Goal: Task Accomplishment & Management: Complete application form

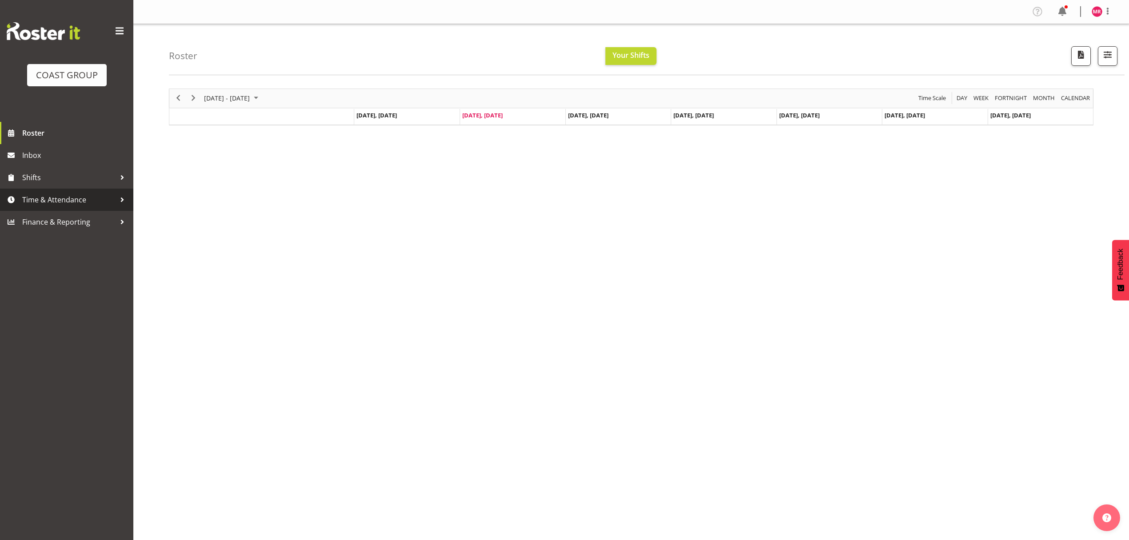
click at [81, 195] on span "Time & Attendance" at bounding box center [68, 199] width 93 height 13
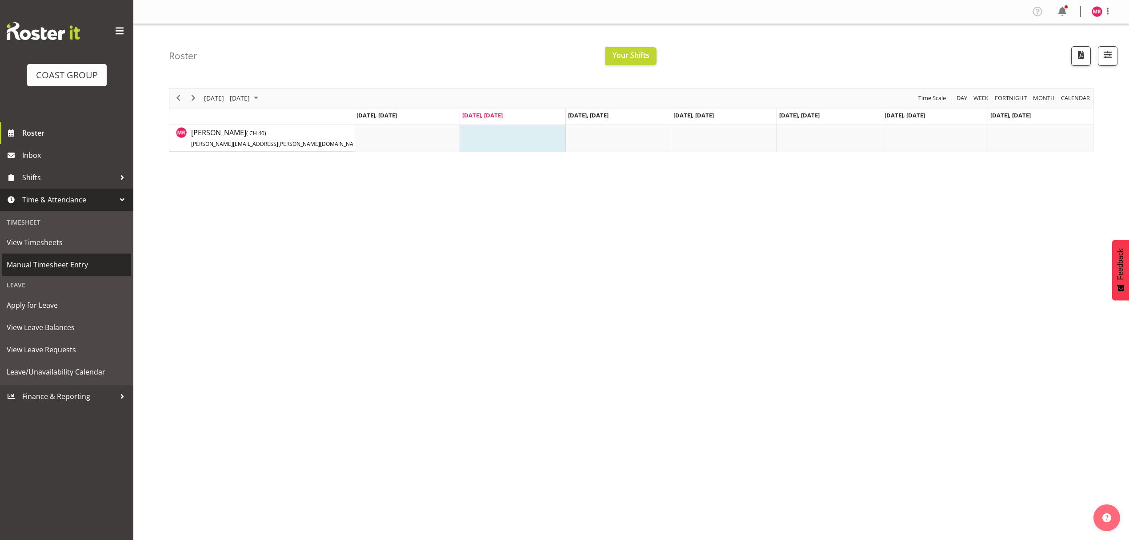
click at [47, 262] on span "Manual Timesheet Entry" at bounding box center [67, 264] width 120 height 13
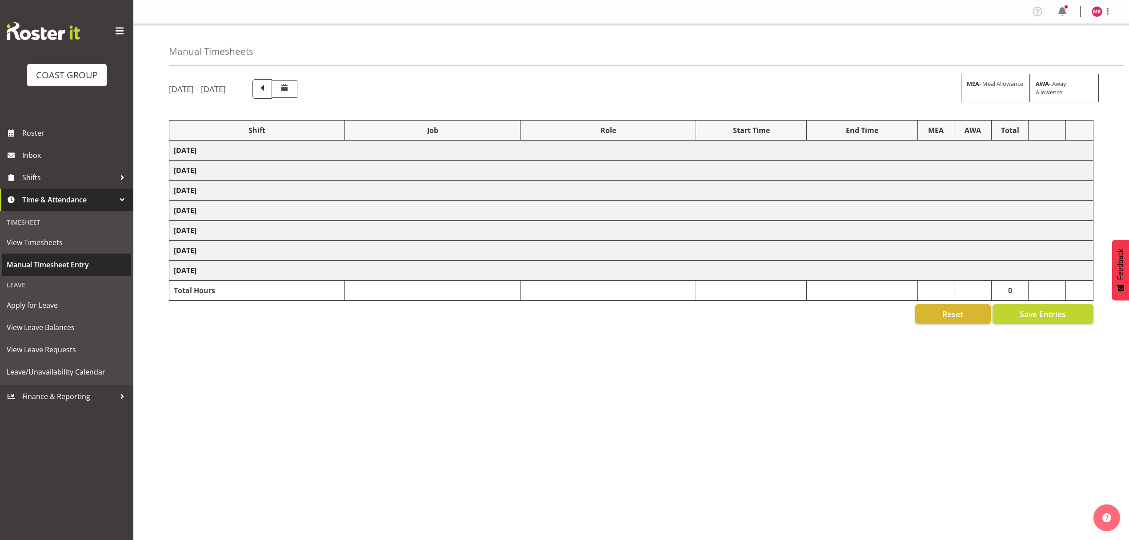
select select "1321"
select select "10251"
select select "1321"
select select "9993"
select select "1321"
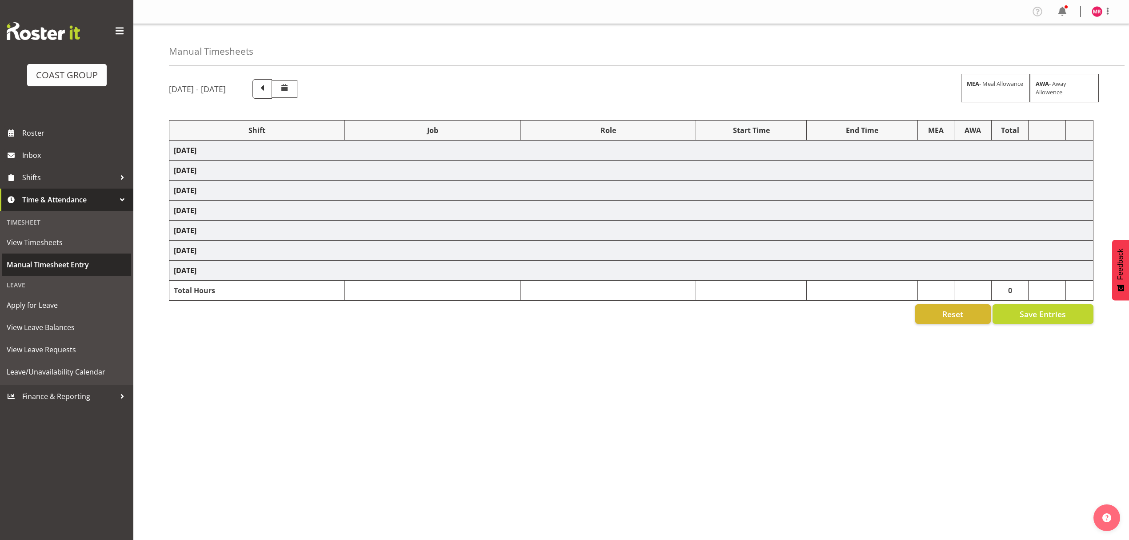
select select "8934"
select select "1321"
select select "9201"
select select "1321"
select select "10319"
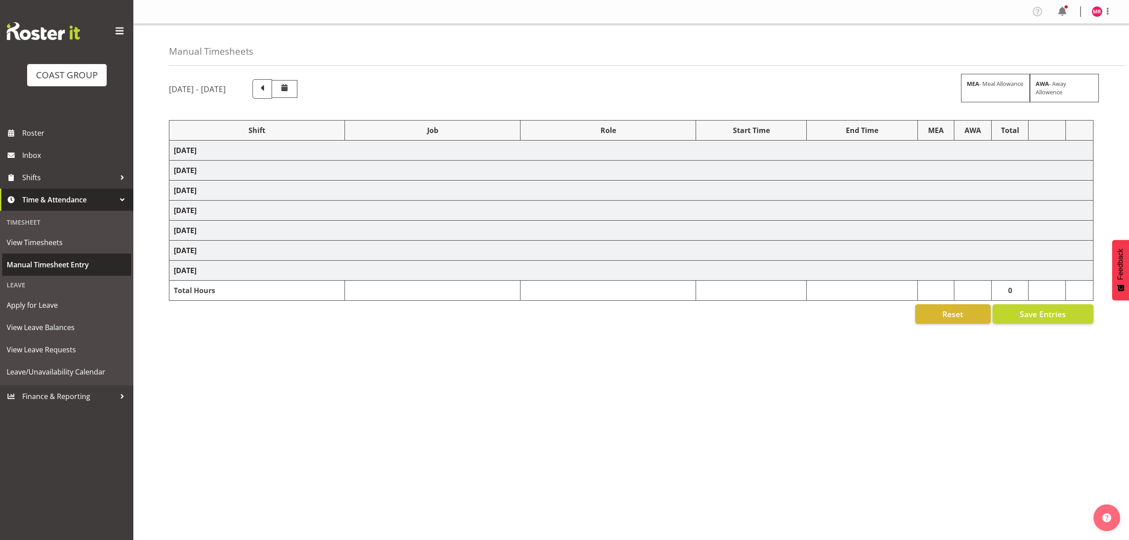
select select "1321"
select select "9201"
select select "1321"
select select "9321"
select select "1321"
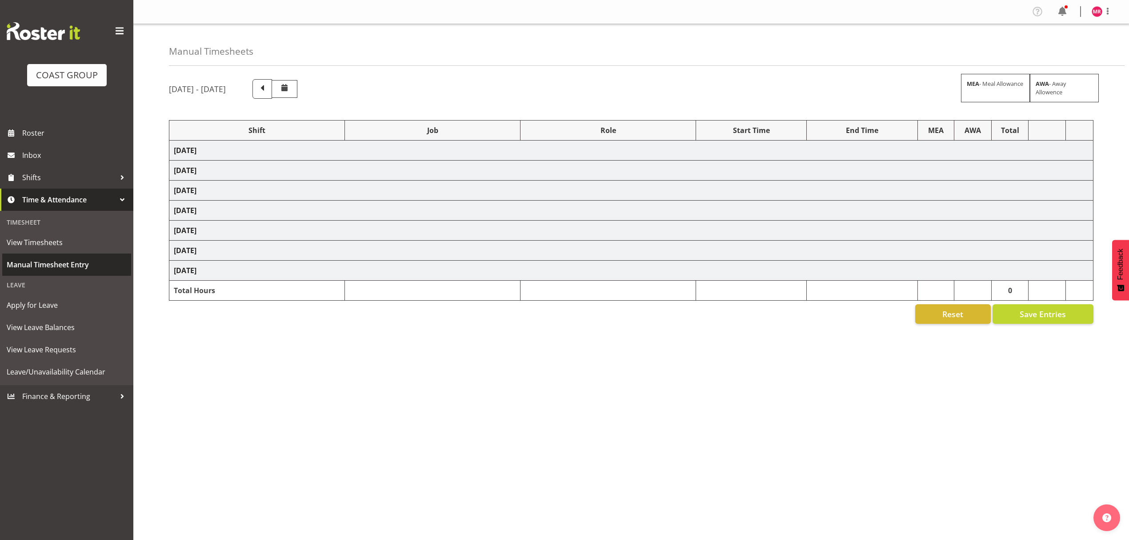
select select "10251"
select select "1321"
select select "9445"
select select "1321"
select select "10429"
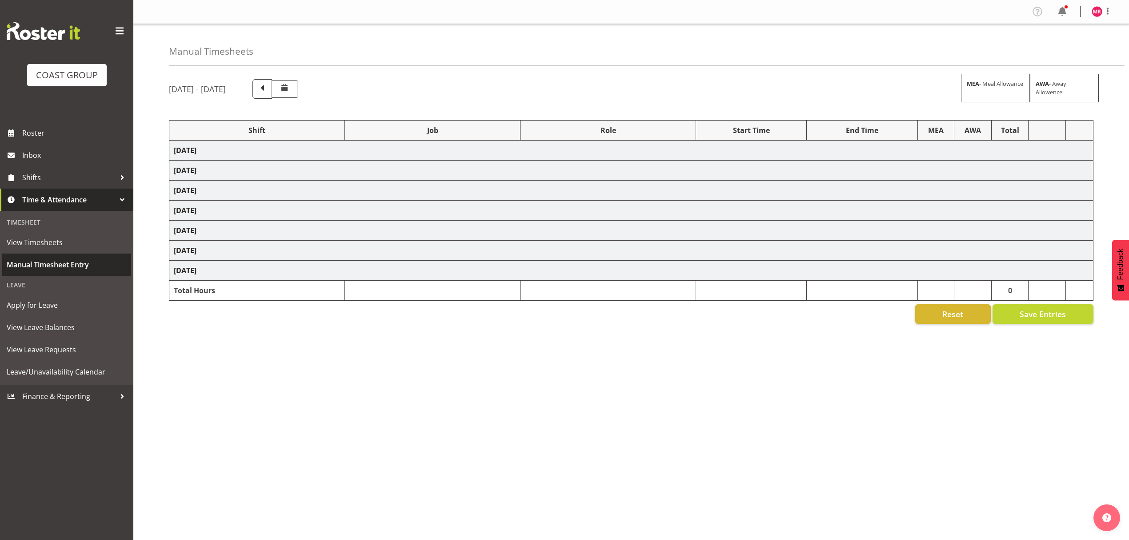
select select "1321"
select select "9445"
select select "1321"
select select "9816"
select select "1321"
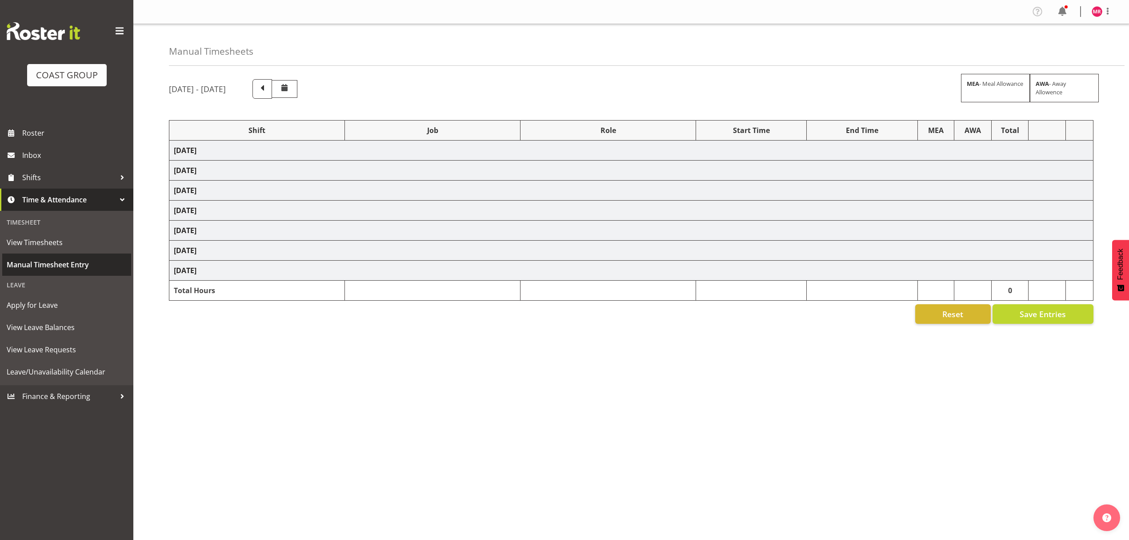
select select "10208"
select select "1321"
select select "9445"
select select "1321"
select select "9445"
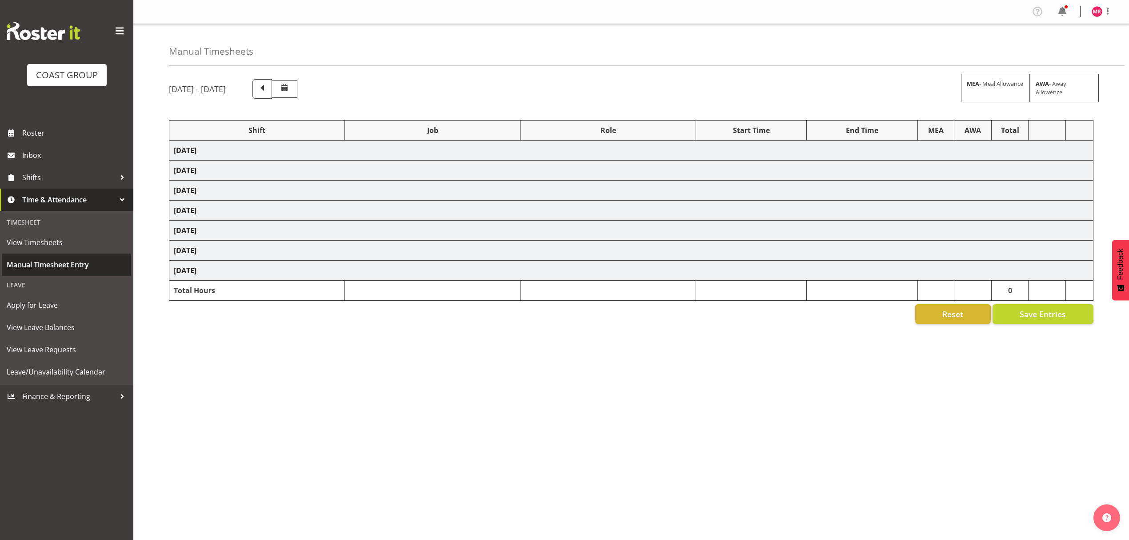
select select "1321"
select select "9201"
select select "1321"
select select "8963"
select select "1321"
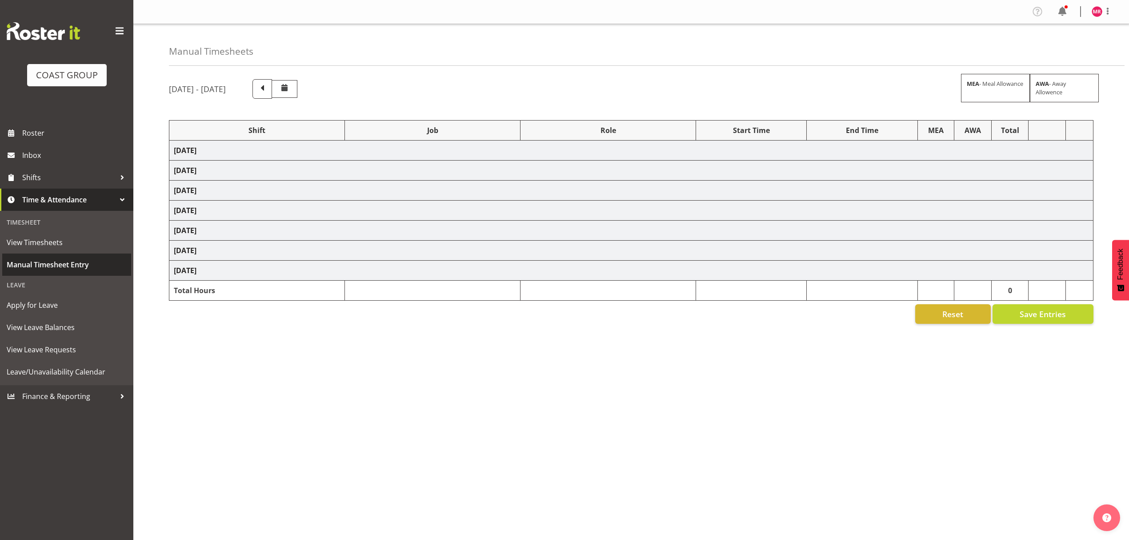
select select "9348"
select select "1321"
select select "9028"
select select "1321"
select select "9205"
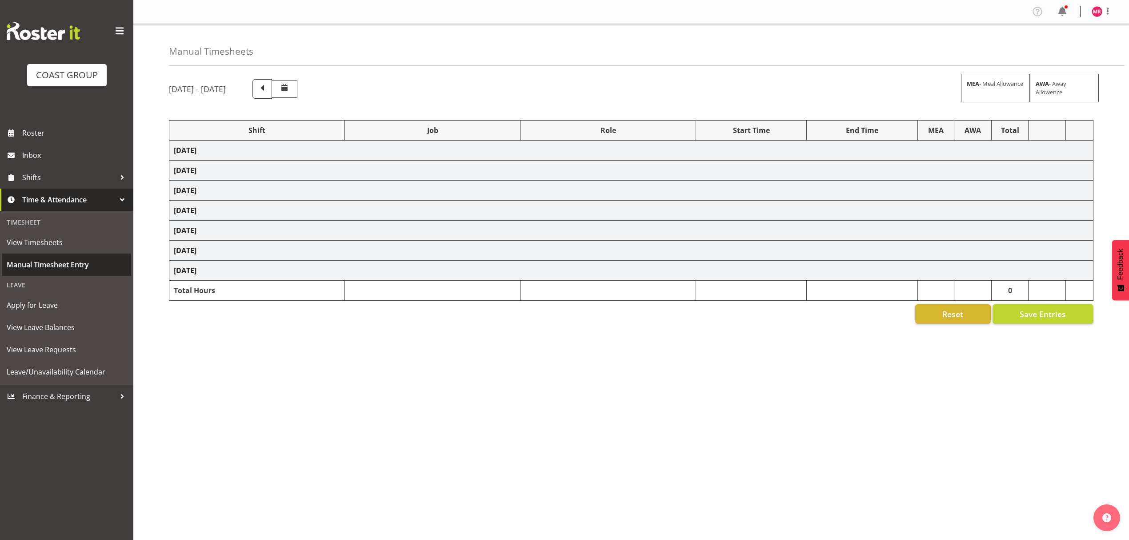
select select "1321"
select select "10313"
select select "1321"
select select "10539"
select select "1321"
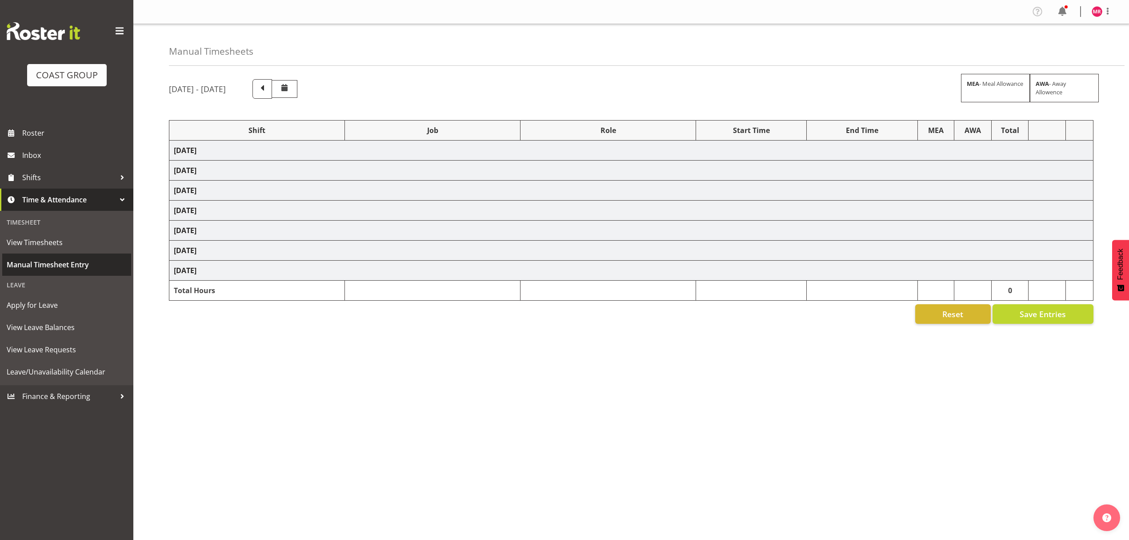
select select "9993"
select select "1321"
select select "8656"
select select "1321"
select select "10313"
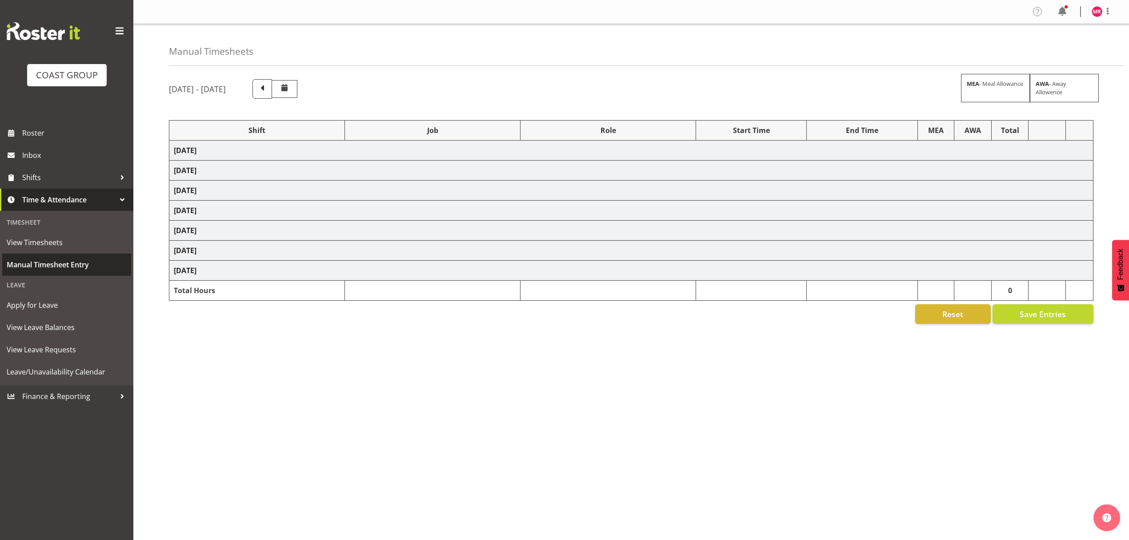
select select "1321"
select select "10539"
select select "1321"
select select "9205"
select select "1321"
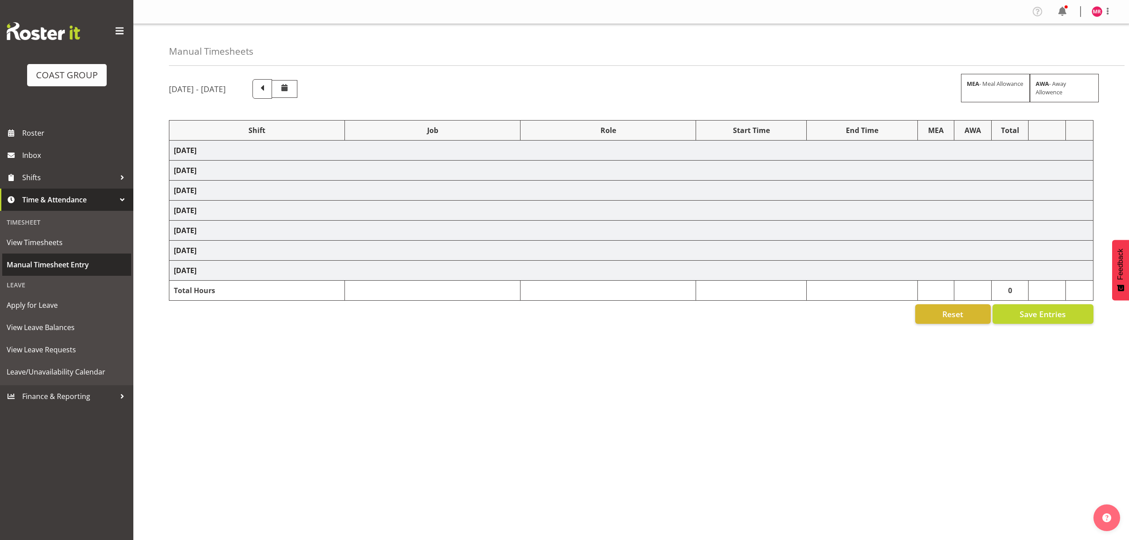
select select "9993"
select select "1321"
select select "10313"
select select "1321"
select select "8656"
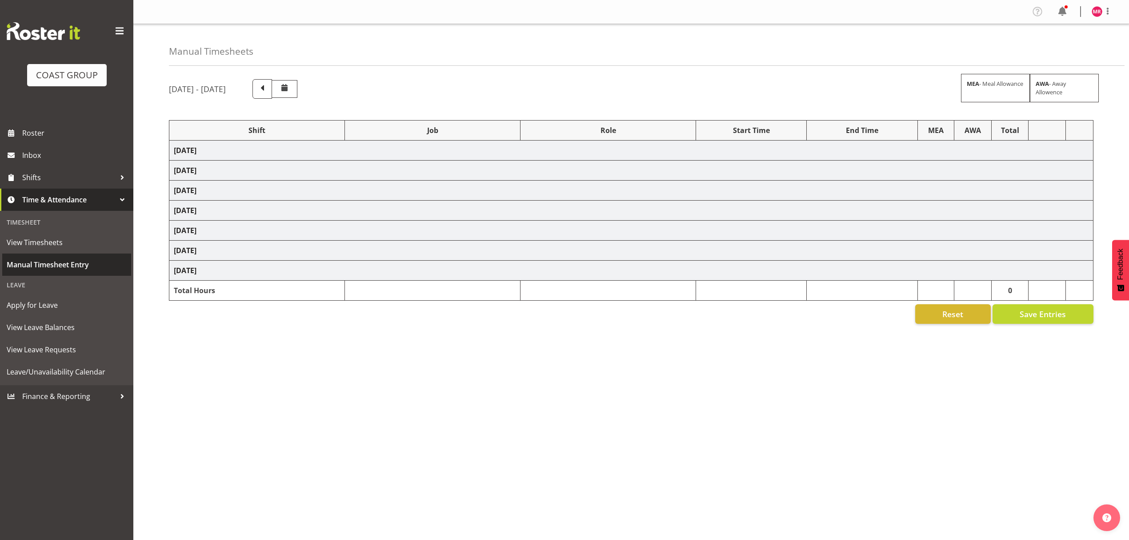
select select "1321"
select select "9445"
select select "1321"
select select "10387"
select select "1321"
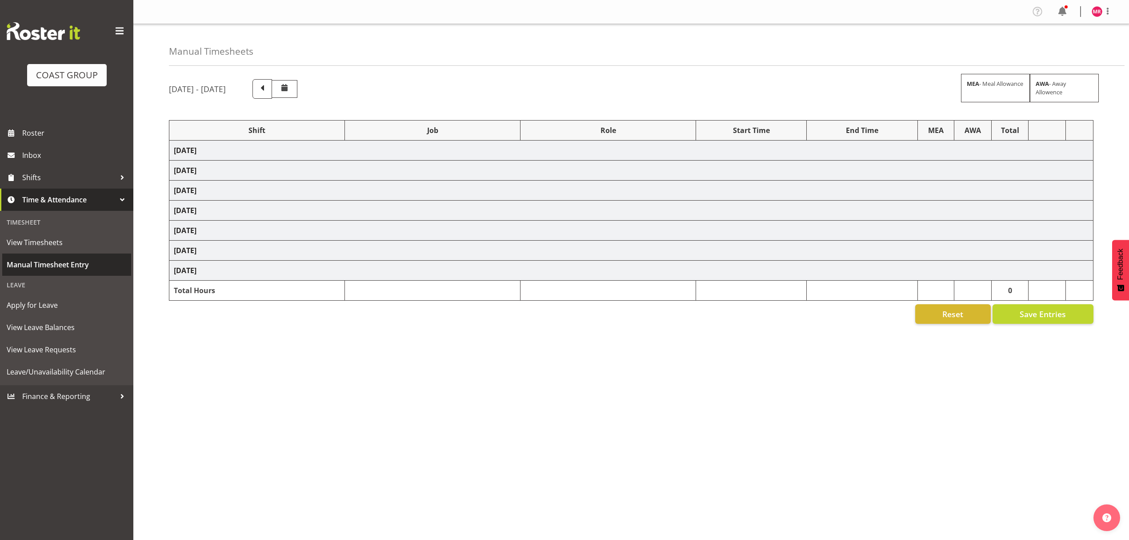
select select "9096"
select select "1321"
select select "10332"
select select "1321"
select select "9932"
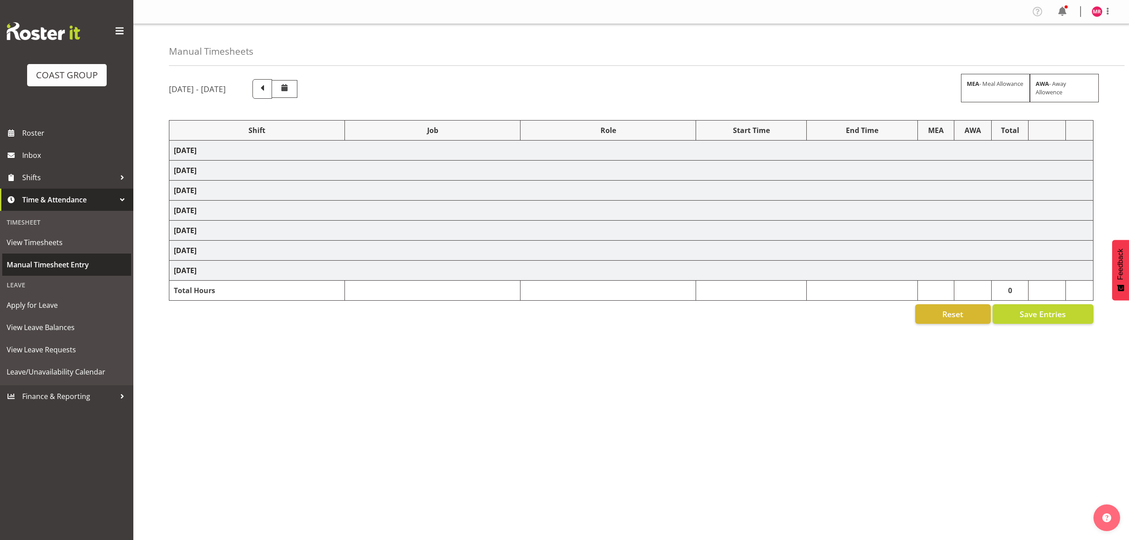
select select "1321"
select select "10332"
select select "1321"
select select "9797"
select select "1321"
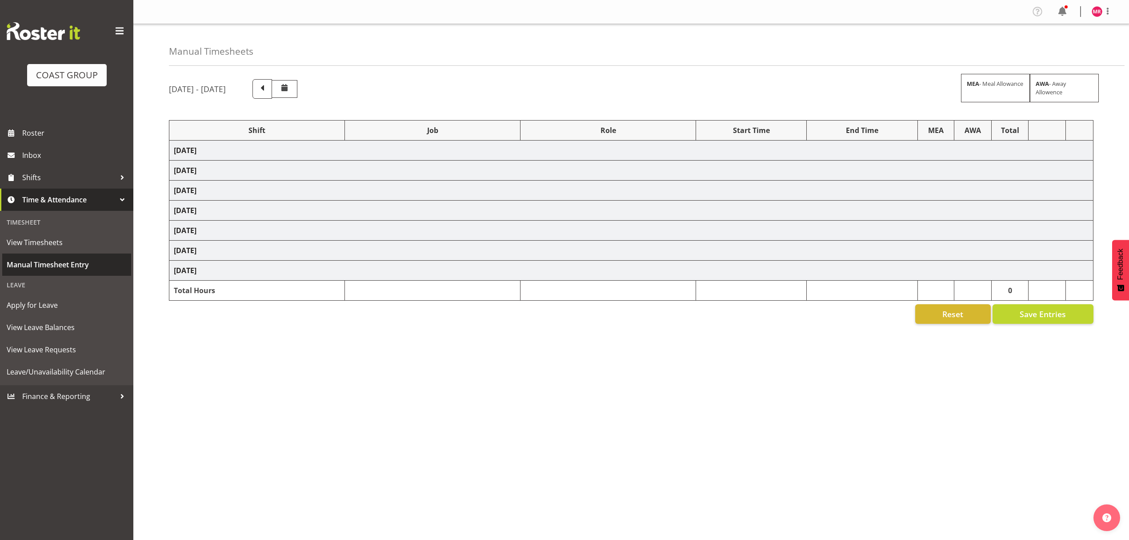
select select "10332"
select select "1321"
select select "8653"
select select "1321"
select select "9252"
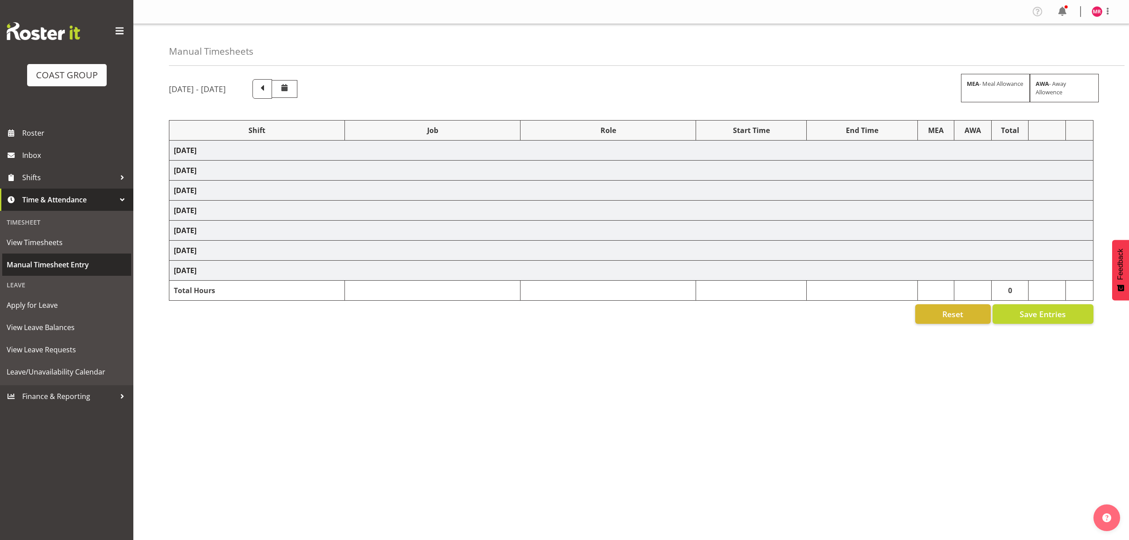
select select "1321"
select select "9445"
select select "1321"
select select "9235"
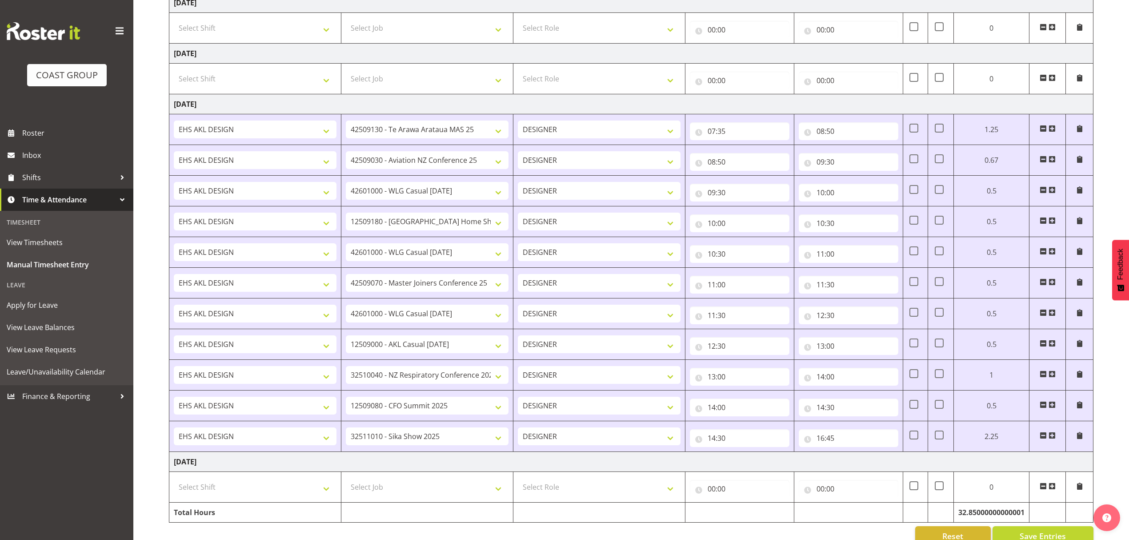
scroll to position [1188, 0]
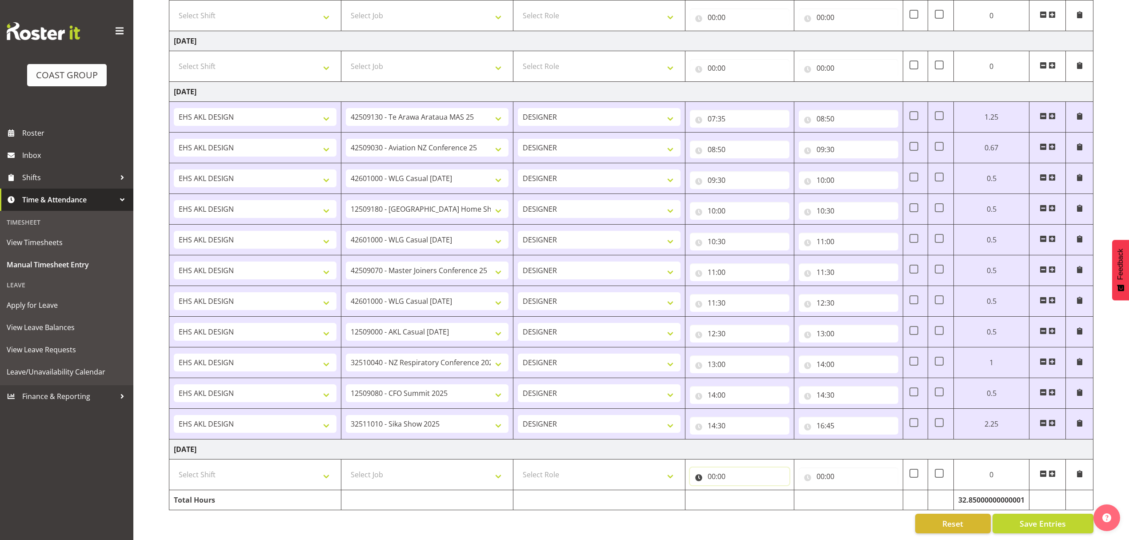
click at [760, 471] on input "00:00" at bounding box center [740, 476] width 100 height 18
click at [750, 490] on select "00 01 02 03 04 05 06 07 08 09 10 11 12 13 14 15 16 17 18 19 20 21 22 23" at bounding box center [751, 499] width 20 height 18
select select "7"
click at [741, 490] on select "00 01 02 03 04 05 06 07 08 09 10 11 12 13 14 15 16 17 18 19 20 21 22 23" at bounding box center [751, 499] width 20 height 18
type input "07:00"
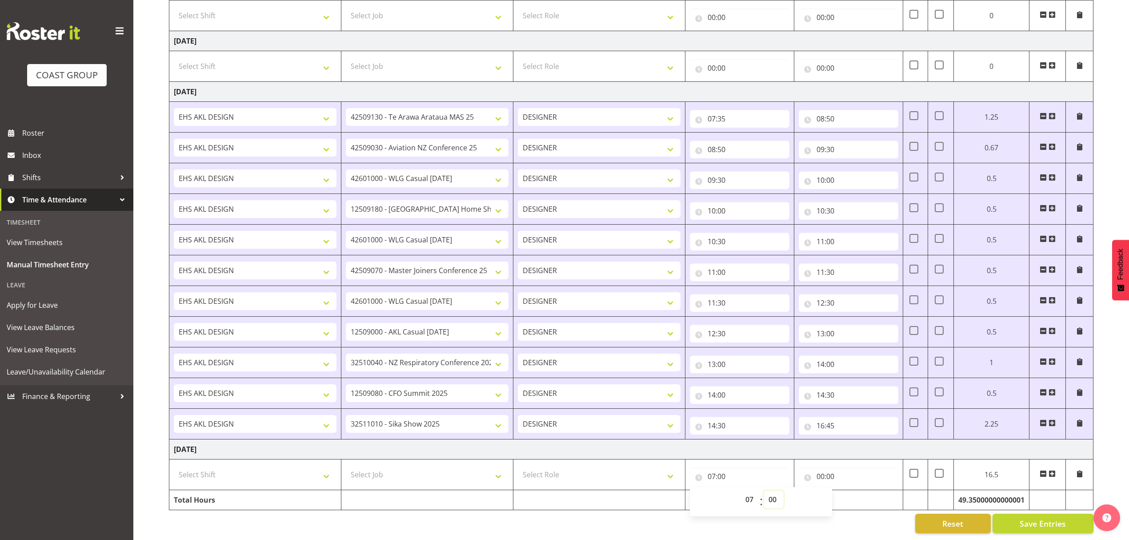
click at [767, 490] on select "00 01 02 03 04 05 06 07 08 09 10 11 12 13 14 15 16 17 18 19 20 21 22 23 24 25 2…" at bounding box center [774, 499] width 20 height 18
select select "30"
click at [764, 490] on select "00 01 02 03 04 05 06 07 08 09 10 11 12 13 14 15 16 17 18 19 20 21 22 23 24 25 2…" at bounding box center [774, 499] width 20 height 18
type input "07:30"
click at [830, 467] on input "00:00" at bounding box center [849, 476] width 100 height 18
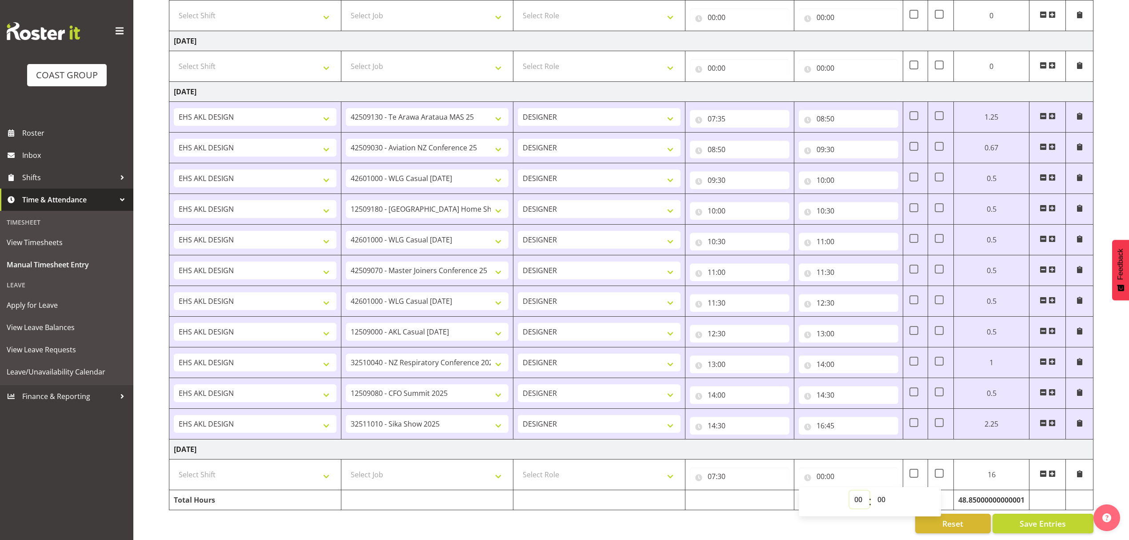
click at [855, 490] on select "00 01 02 03 04 05 06 07 08 09 10 11 12 13 14 15 16 17 18 19 20 21 22 23" at bounding box center [860, 499] width 20 height 18
select select "8"
click at [850, 490] on select "00 01 02 03 04 05 06 07 08 09 10 11 12 13 14 15 16 17 18 19 20 21 22 23" at bounding box center [860, 499] width 20 height 18
type input "08:00"
click at [886, 490] on select "00 01 02 03 04 05 06 07 08 09 10 11 12 13 14 15 16 17 18 19 20 21 22 23 24 25 2…" at bounding box center [883, 499] width 20 height 18
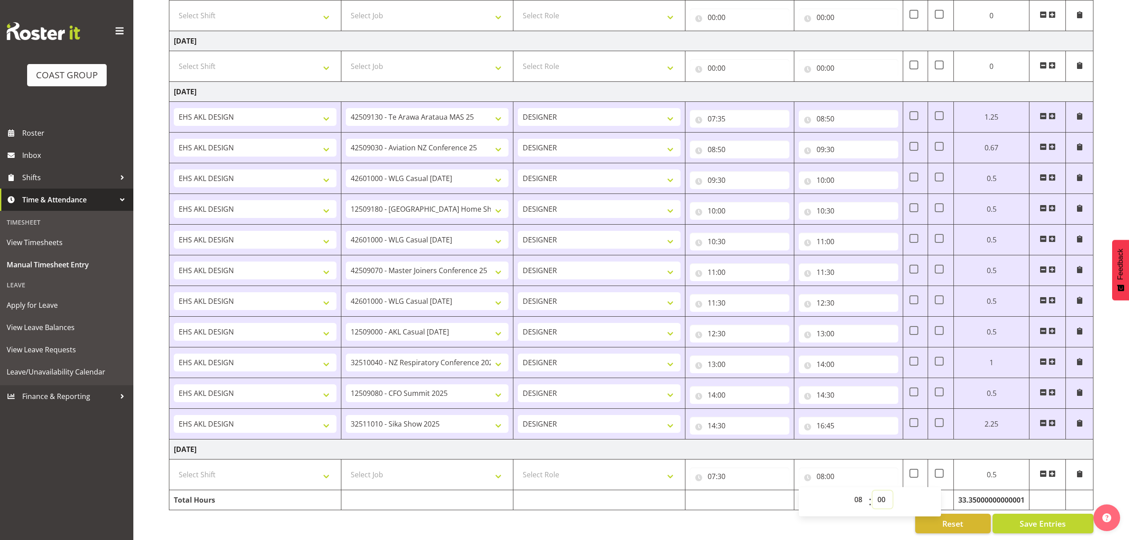
select select "30"
click at [873, 490] on select "00 01 02 03 04 05 06 07 08 09 10 11 12 13 14 15 16 17 18 19 20 21 22 23 24 25 2…" at bounding box center [883, 499] width 20 height 18
type input "08:30"
drag, startPoint x: 606, startPoint y: 463, endPoint x: 600, endPoint y: 469, distance: 8.8
click at [606, 465] on select "Select Role DESIGNER" at bounding box center [599, 474] width 163 height 18
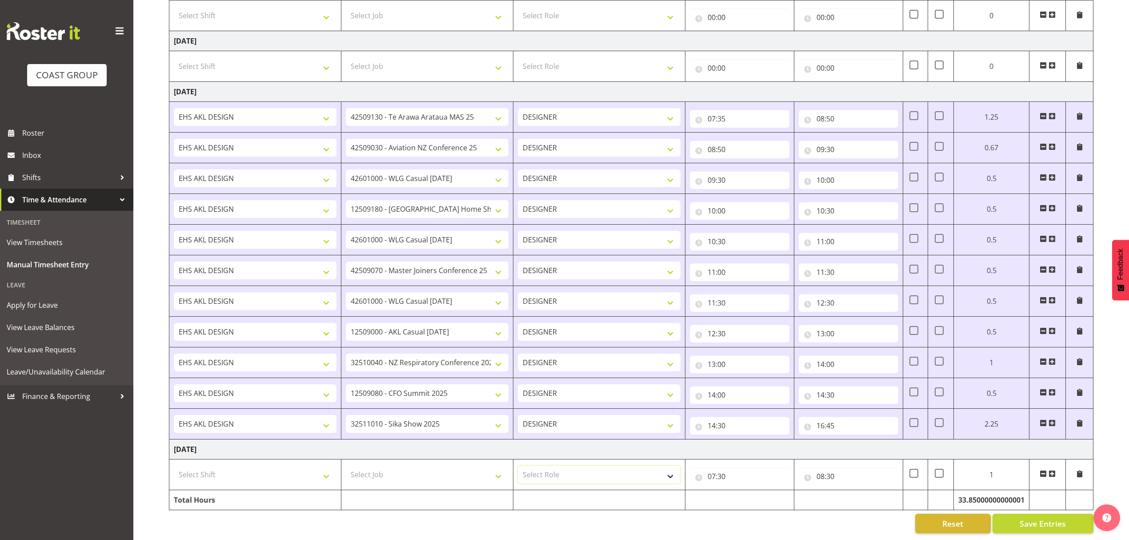
select select "215"
click at [518, 465] on select "Select Role DESIGNER" at bounding box center [599, 474] width 163 height 18
click at [287, 465] on select "Select Shift D+B @ [PERSON_NAME] D+B Build D+B Build NZACA D+B Build Tech Day […" at bounding box center [255, 474] width 163 height 18
select select "1321"
click at [174, 465] on select "Select Shift D+B @ [PERSON_NAME] D+B Build D+B Build NZACA D+B Build Tech Day […" at bounding box center [255, 474] width 163 height 18
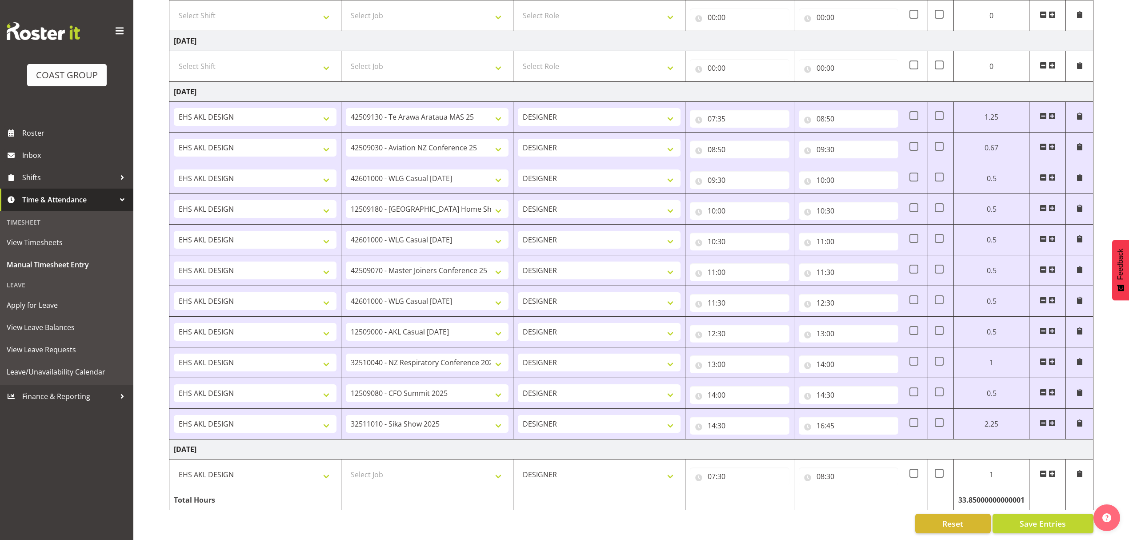
click at [389, 478] on td "Select Job 1 Carlton Events 1 [PERSON_NAME][GEOGRAPHIC_DATA] 1 [PERSON_NAME][GE…" at bounding box center [427, 474] width 172 height 31
click at [397, 469] on select "Select Job 1 Carlton Events 1 [PERSON_NAME][GEOGRAPHIC_DATA] 1 [PERSON_NAME][GE…" at bounding box center [427, 474] width 163 height 18
select select "9028"
click at [346, 465] on select "Select Job 1 Carlton Events 1 [PERSON_NAME][GEOGRAPHIC_DATA] 1 [PERSON_NAME][GE…" at bounding box center [427, 474] width 163 height 18
click at [1050, 518] on span "Save Entries" at bounding box center [1043, 523] width 46 height 12
